Goal: Information Seeking & Learning: Learn about a topic

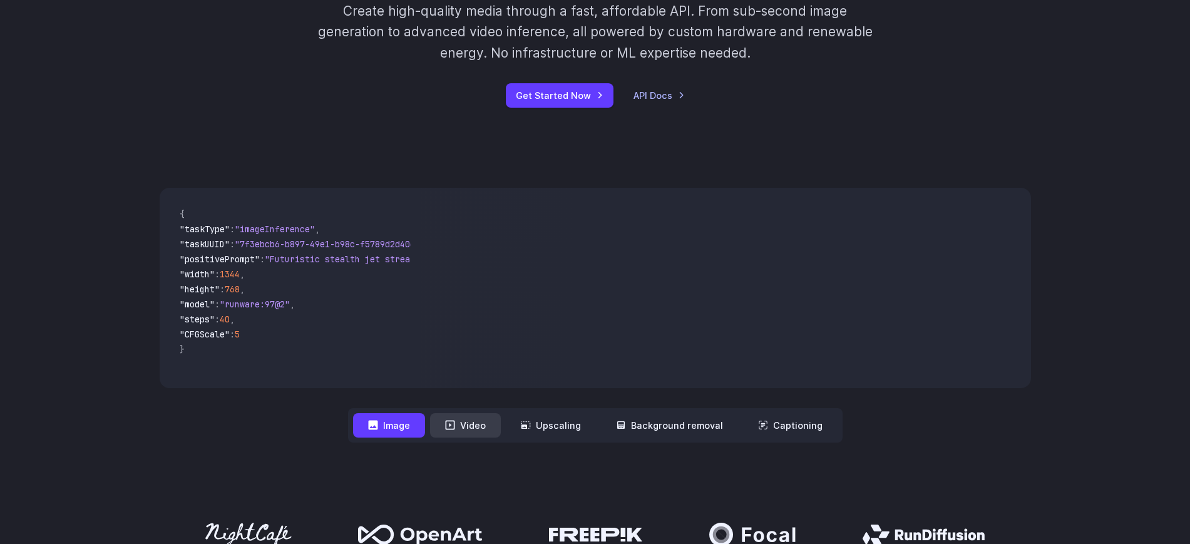
click at [475, 430] on button "Video" at bounding box center [465, 425] width 71 height 24
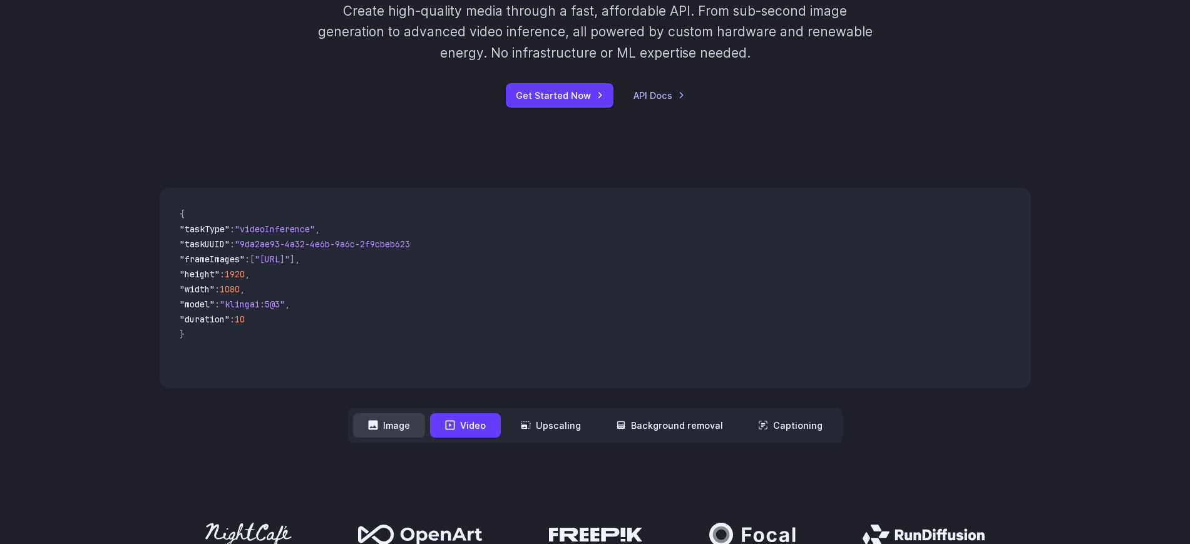
click at [410, 420] on button "Image" at bounding box center [389, 425] width 72 height 24
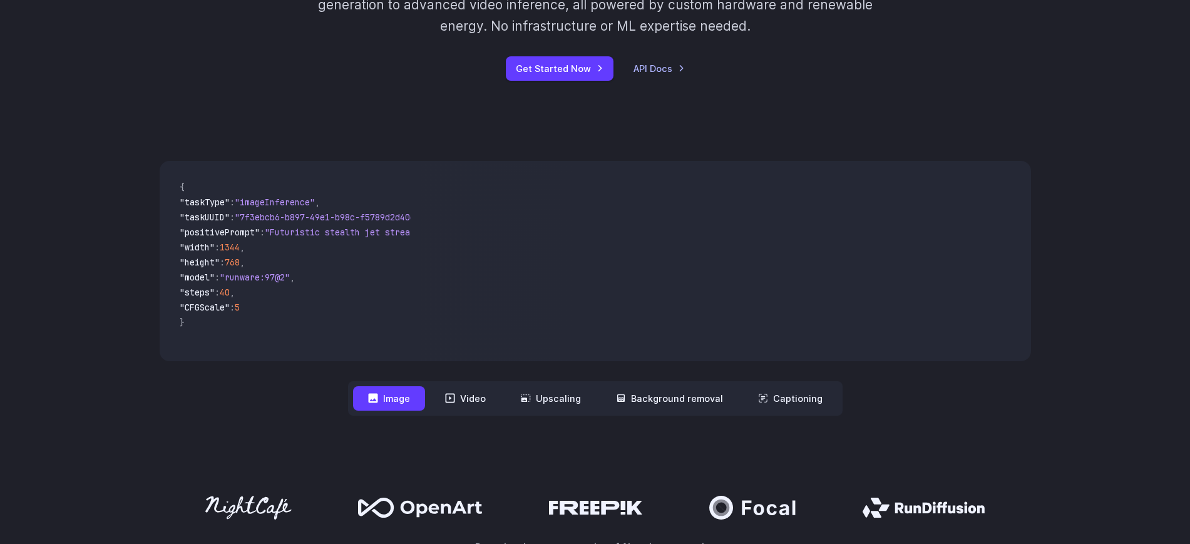
scroll to position [156, 0]
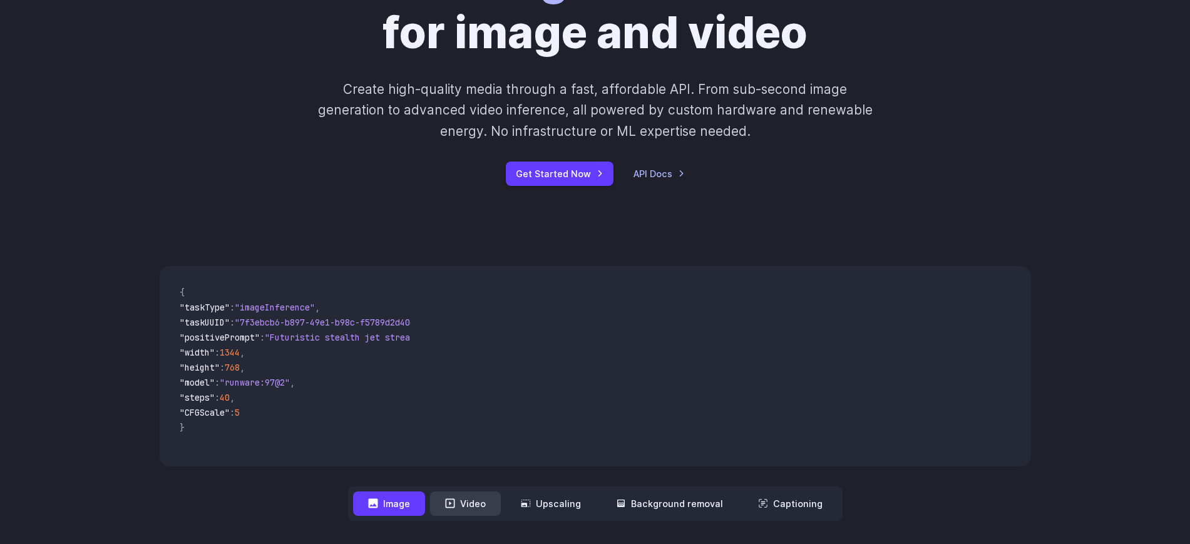
click at [465, 499] on button "Video" at bounding box center [465, 503] width 71 height 24
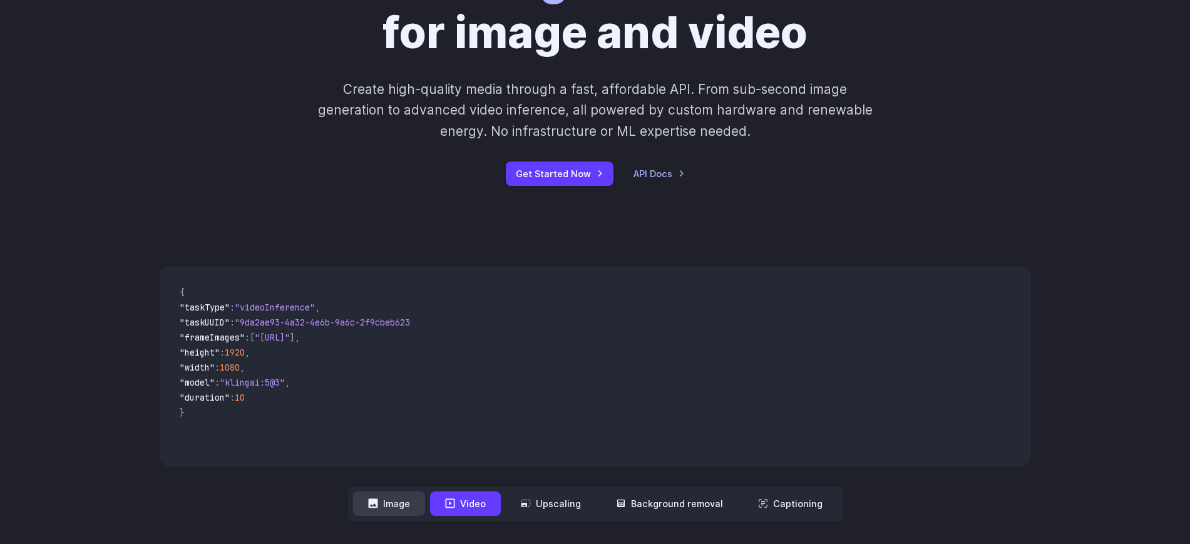
click at [400, 504] on button "Image" at bounding box center [389, 503] width 72 height 24
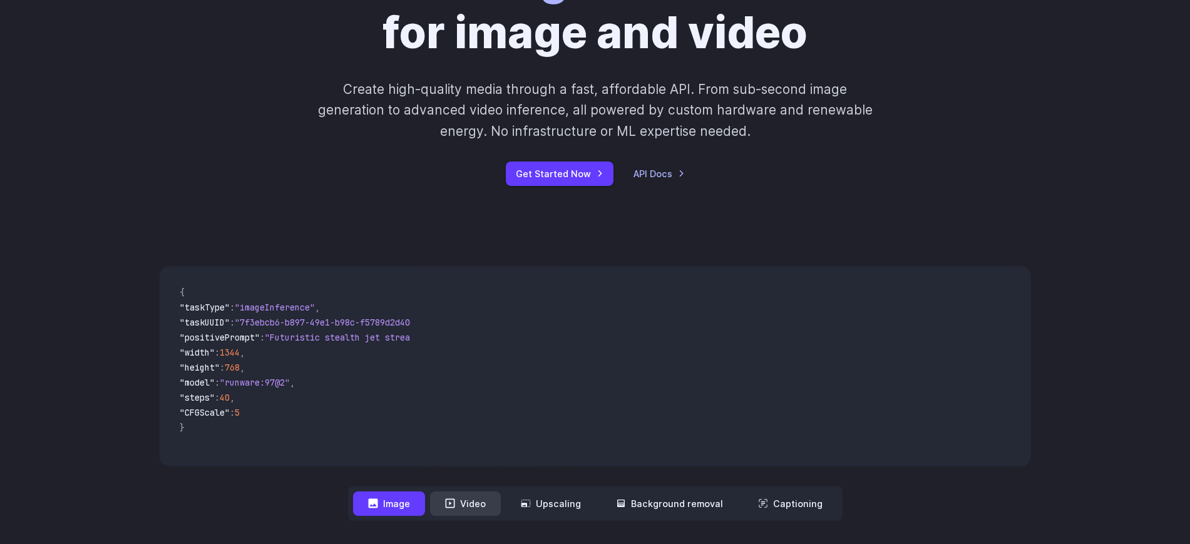
click at [477, 498] on button "Video" at bounding box center [465, 503] width 71 height 24
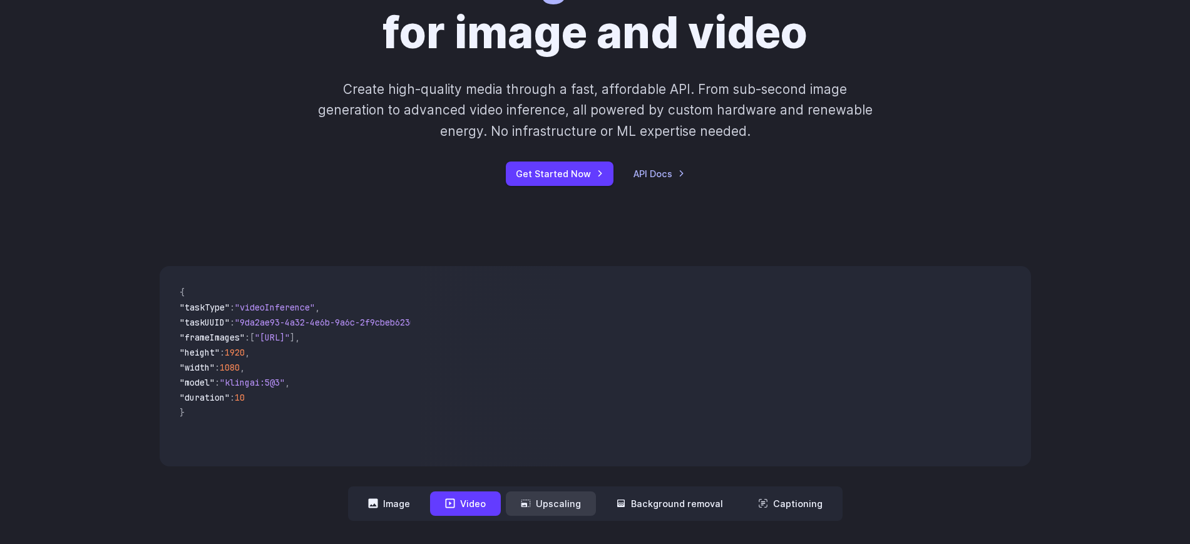
click at [553, 498] on button "Upscaling" at bounding box center [551, 503] width 90 height 24
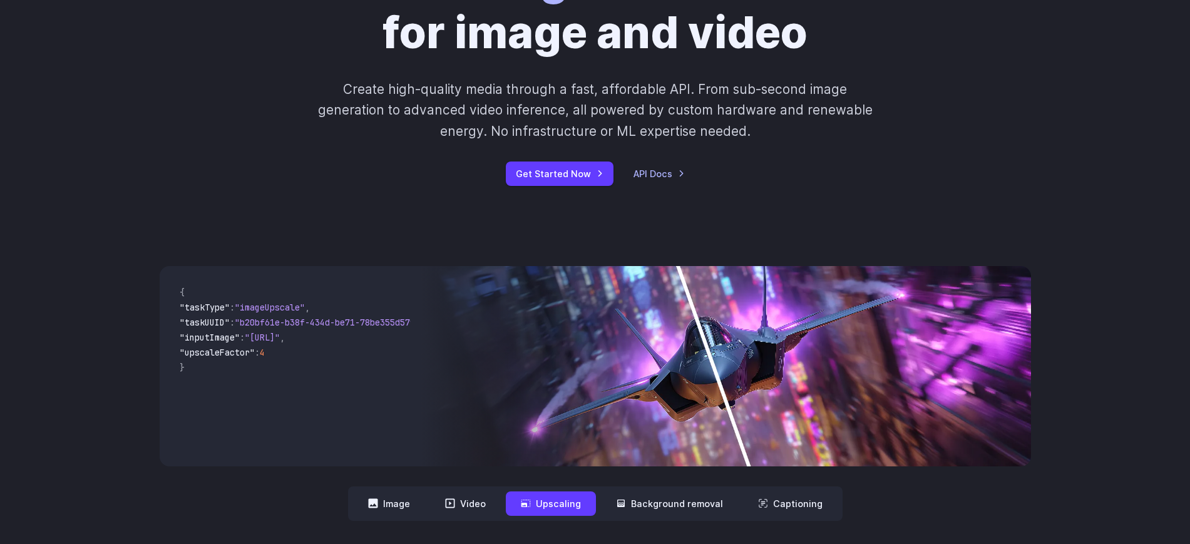
click at [779, 377] on img at bounding box center [724, 366] width 609 height 200
click at [640, 504] on button "Background removal" at bounding box center [669, 503] width 137 height 24
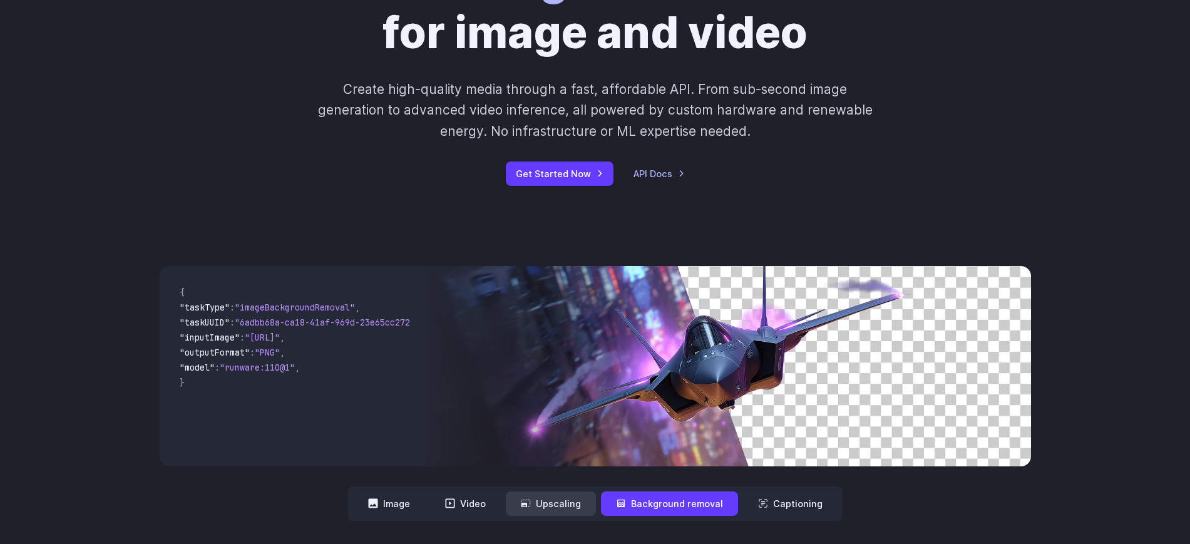
click at [566, 498] on button "Upscaling" at bounding box center [551, 503] width 90 height 24
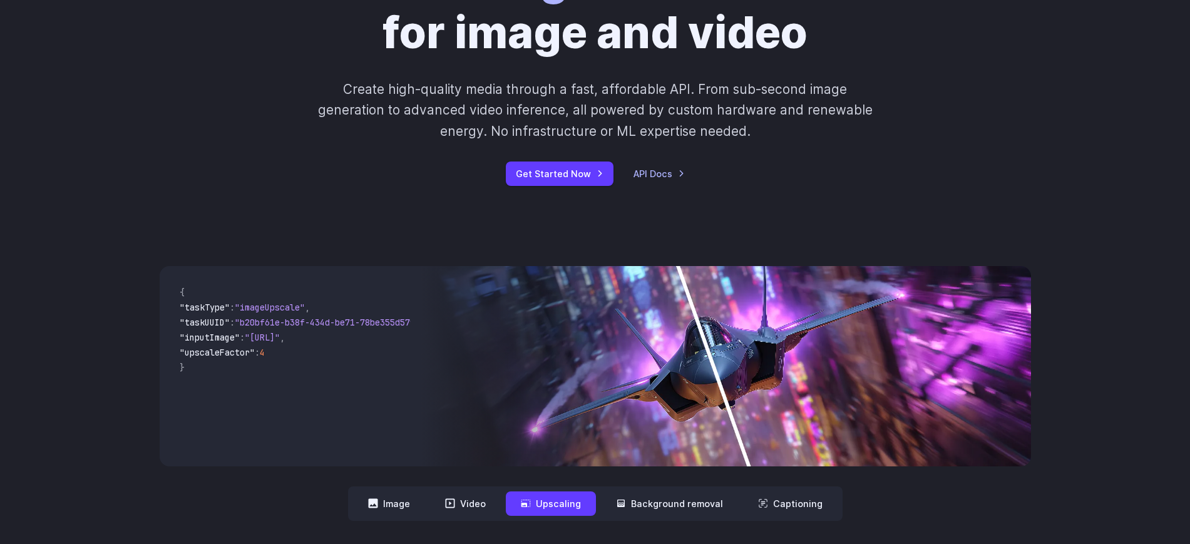
click at [657, 491] on nav "**********" at bounding box center [595, 503] width 494 height 34
click at [679, 502] on button "Background removal" at bounding box center [669, 503] width 137 height 24
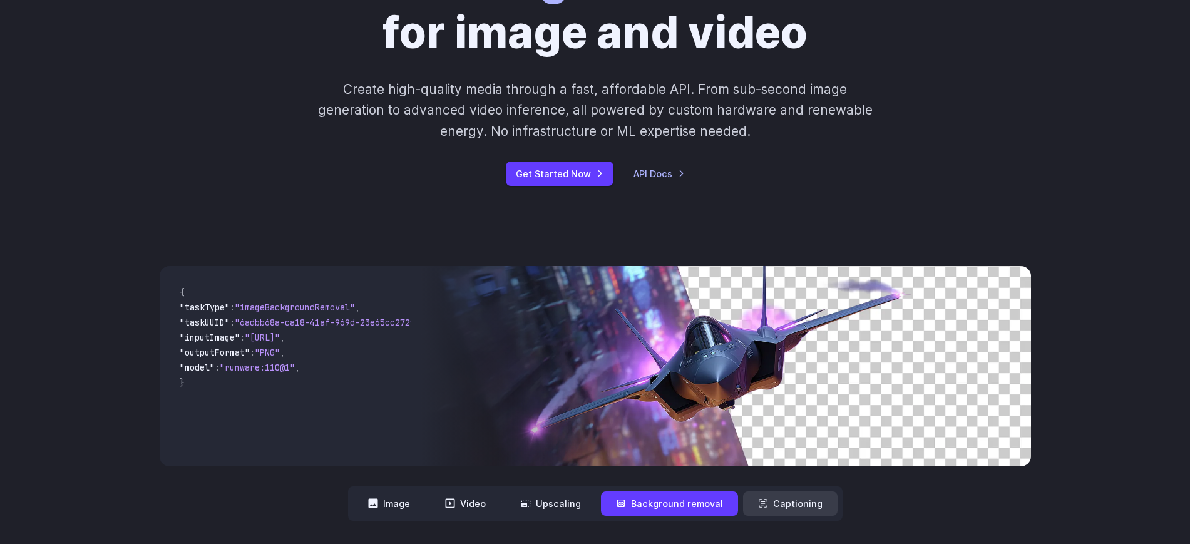
click at [790, 500] on button "Captioning" at bounding box center [790, 503] width 94 height 24
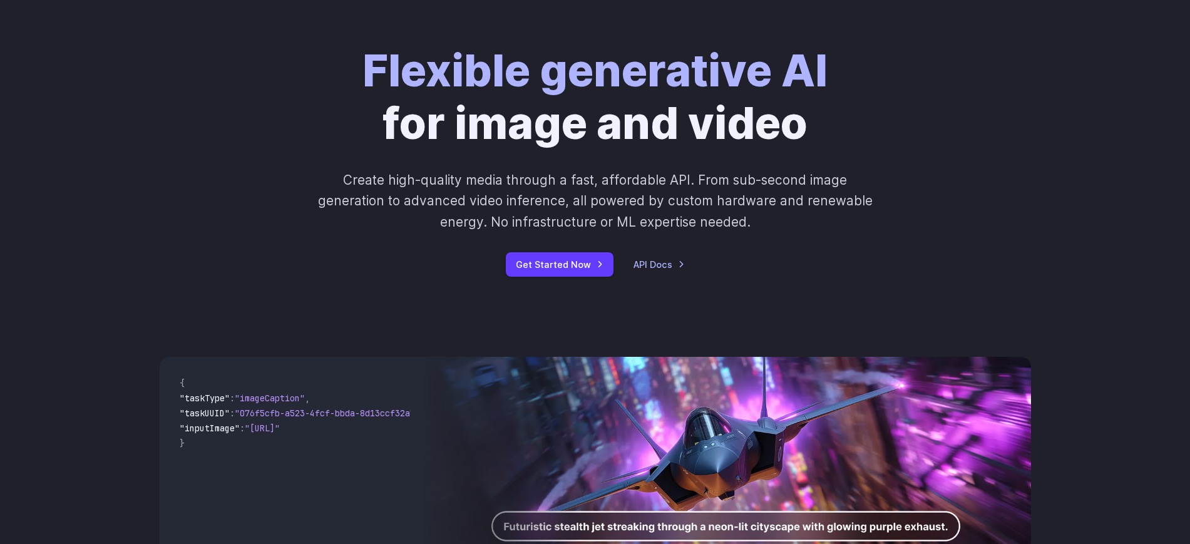
scroll to position [0, 0]
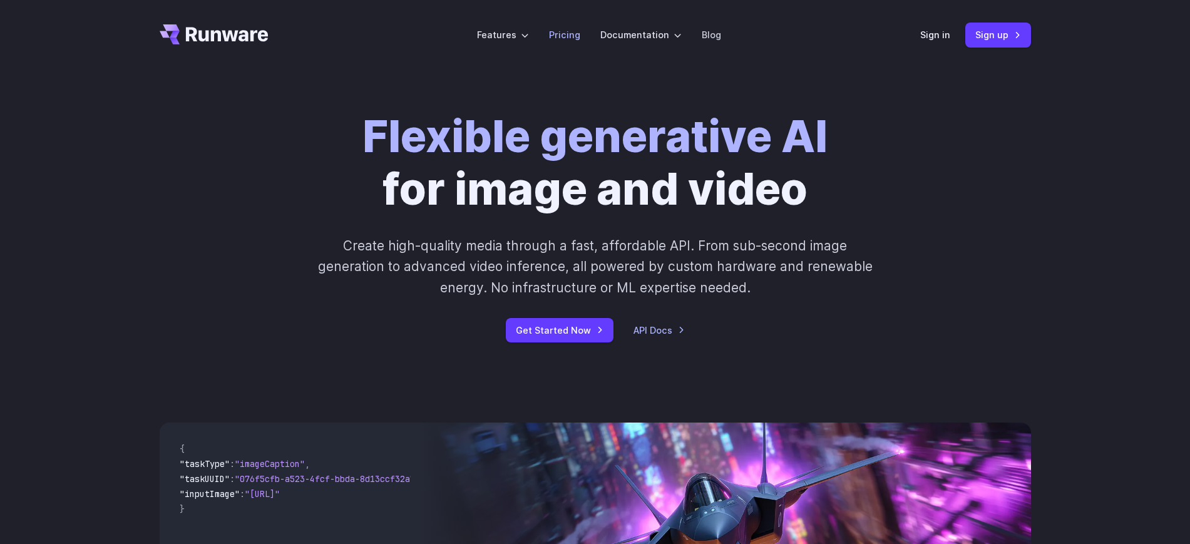
click at [559, 39] on link "Pricing" at bounding box center [564, 35] width 31 height 14
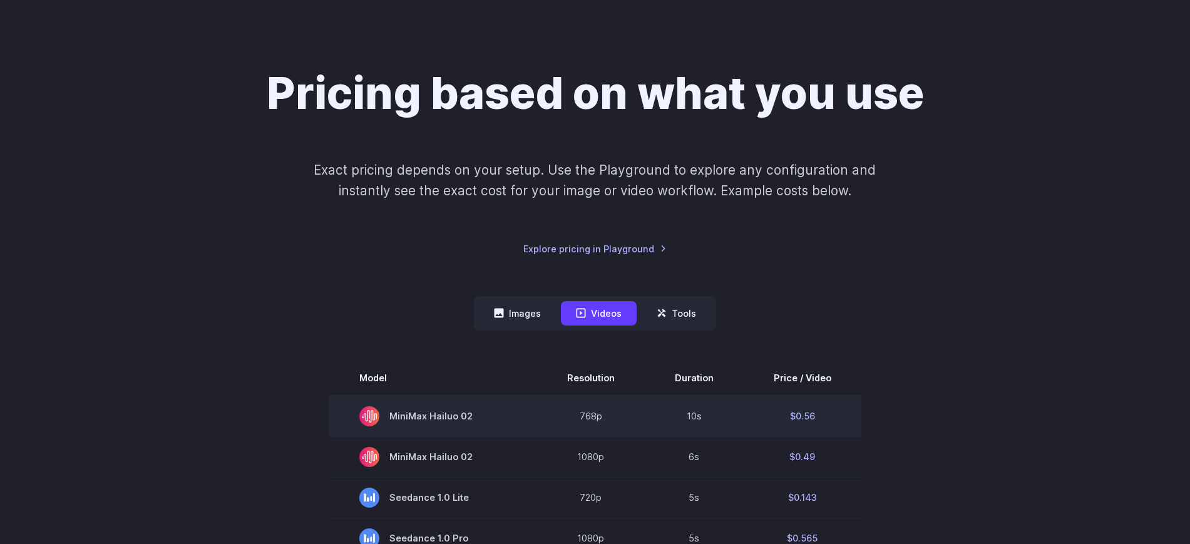
scroll to position [156, 0]
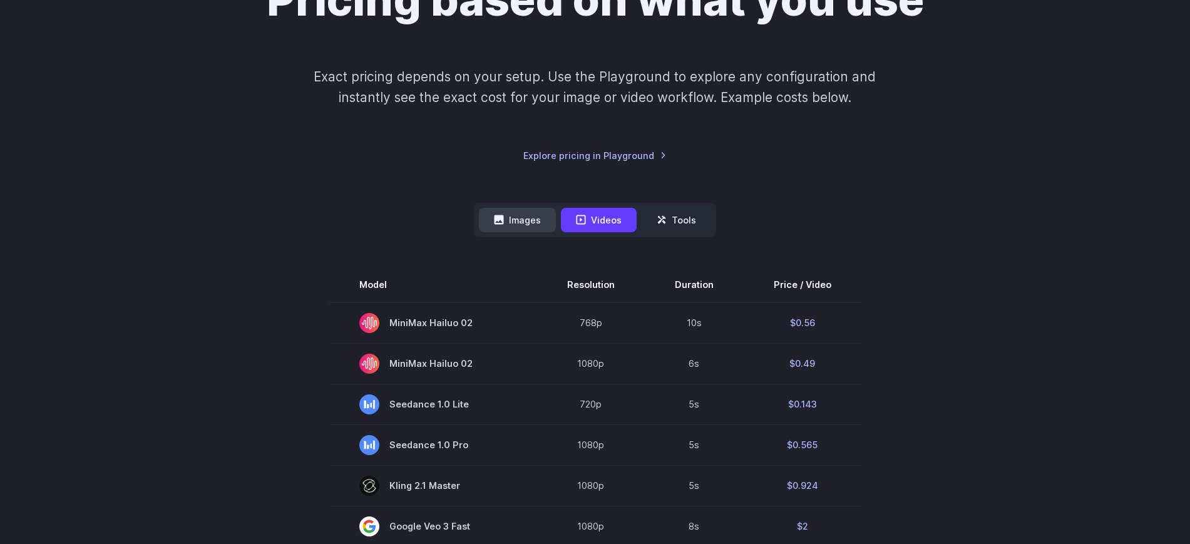
click at [520, 213] on button "Images" at bounding box center [517, 220] width 77 height 24
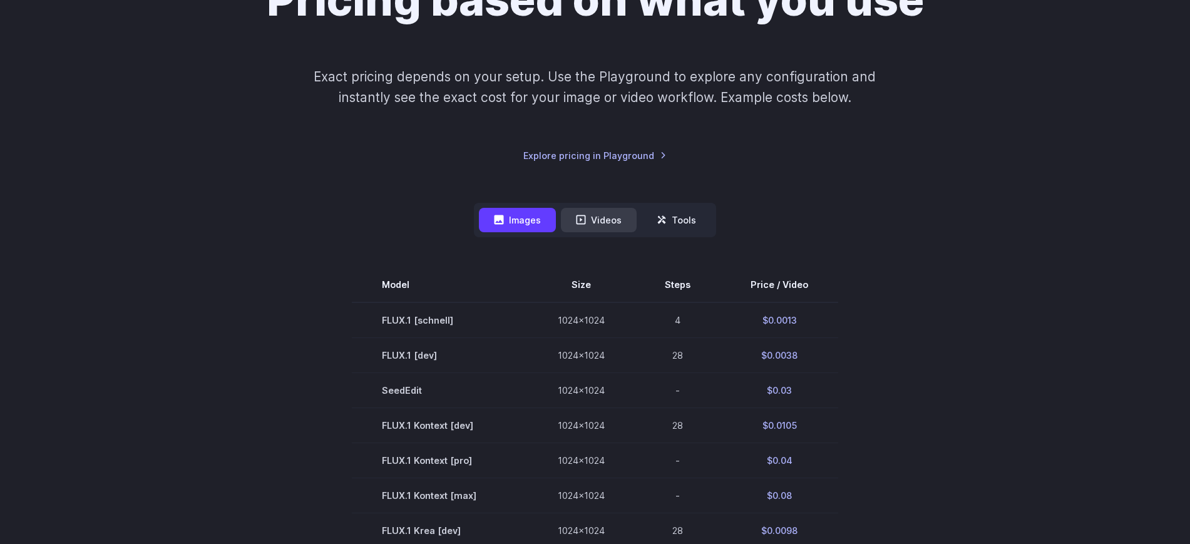
click at [603, 227] on button "Videos" at bounding box center [599, 220] width 76 height 24
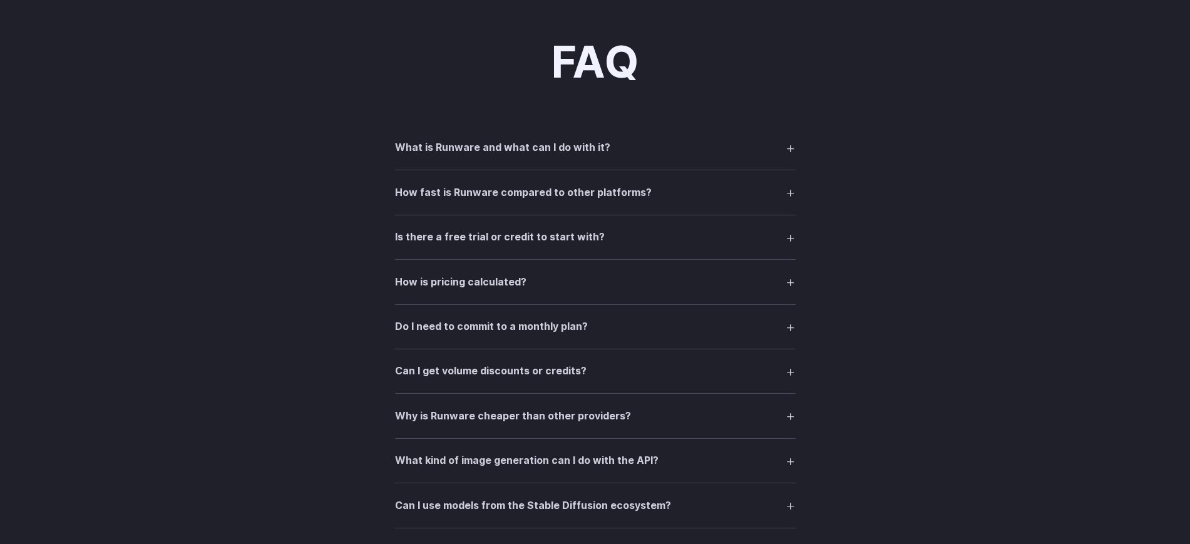
scroll to position [1721, 0]
